Goal: Task Accomplishment & Management: Use online tool/utility

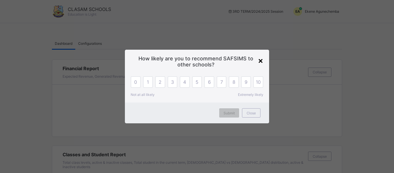
click at [261, 62] on div "×" at bounding box center [260, 60] width 5 height 10
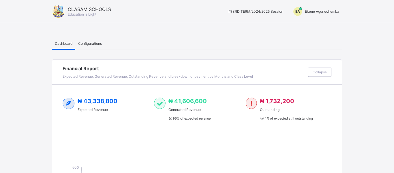
click at [312, 10] on span "Ekene Agunechemba" at bounding box center [322, 11] width 34 height 4
click at [309, 22] on ul "Switch to Admin View Logout" at bounding box center [317, 30] width 49 height 23
click at [324, 12] on span "Ekene Agunechemba" at bounding box center [322, 11] width 34 height 4
click at [314, 25] on span "Switch to Admin View" at bounding box center [317, 24] width 44 height 7
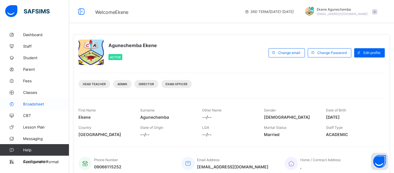
click at [31, 102] on span "Broadsheet" at bounding box center [46, 103] width 46 height 5
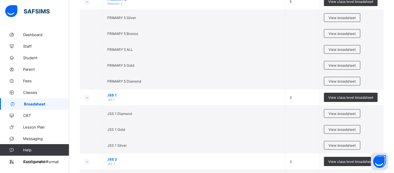
scroll to position [920, 0]
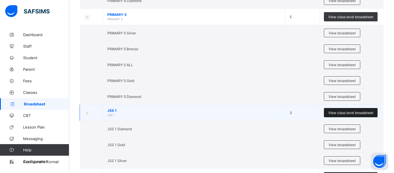
click at [349, 110] on span "View class level broadsheet" at bounding box center [350, 112] width 45 height 4
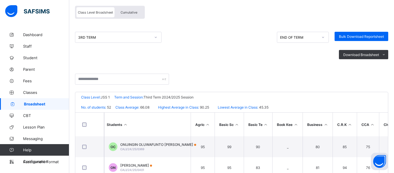
scroll to position [52, 0]
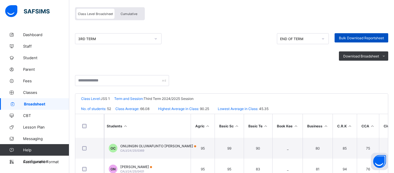
click at [352, 39] on span "Bulk Download Reportsheet" at bounding box center [361, 38] width 45 height 4
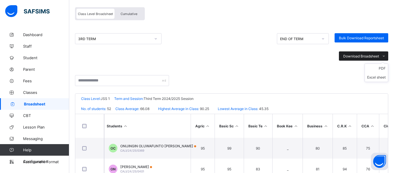
click at [381, 56] on icon at bounding box center [383, 56] width 4 height 4
click at [377, 67] on li "PDF" at bounding box center [376, 68] width 23 height 9
